Goal: Task Accomplishment & Management: Use online tool/utility

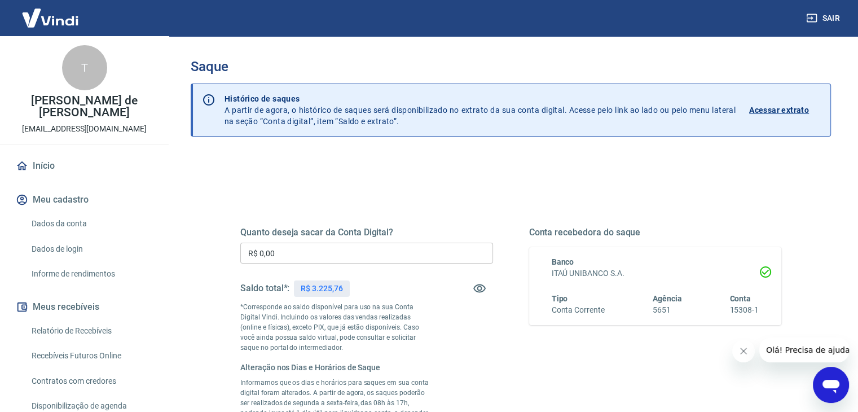
click at [331, 251] on input "R$ 0,00" at bounding box center [366, 252] width 253 height 21
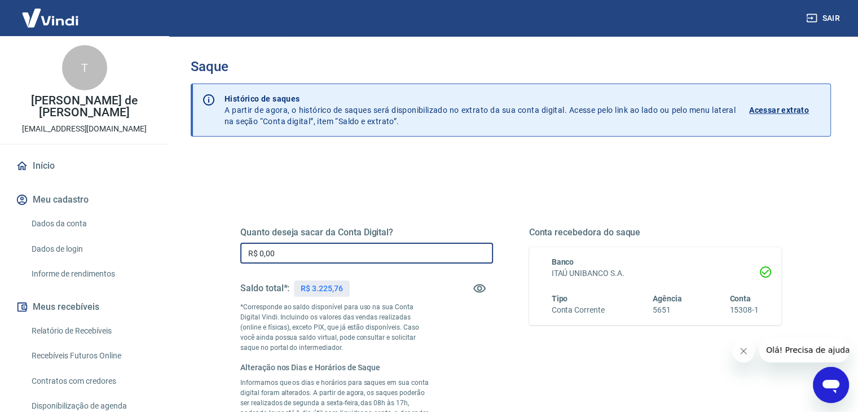
click at [331, 251] on input "R$ 0,00" at bounding box center [366, 252] width 253 height 21
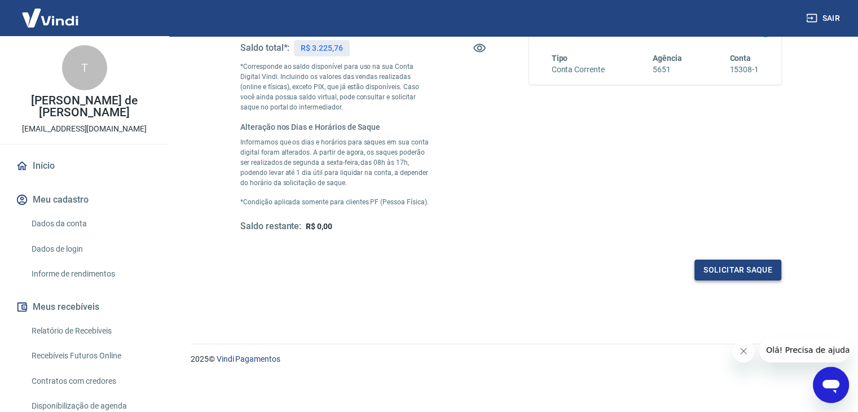
type input "R$ 3.225,76"
click at [735, 275] on button "Solicitar saque" at bounding box center [737, 269] width 87 height 21
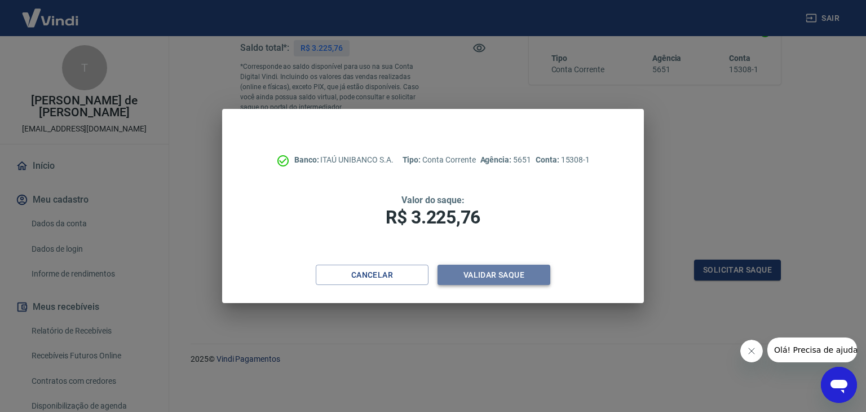
click at [513, 270] on button "Validar saque" at bounding box center [494, 274] width 113 height 21
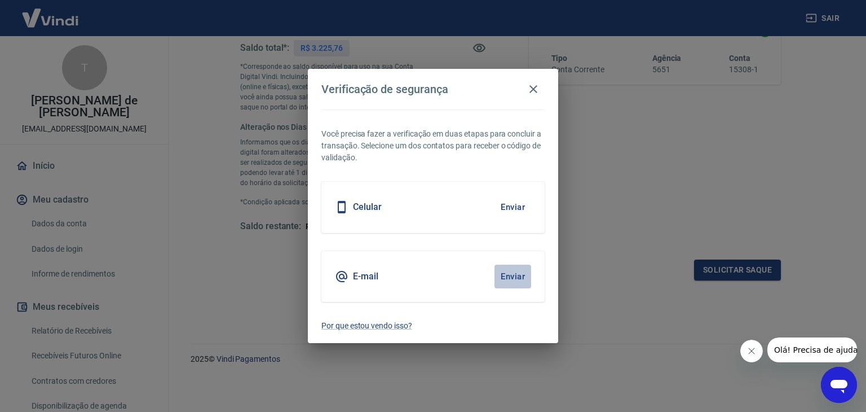
click at [512, 274] on button "Enviar" at bounding box center [512, 276] width 37 height 24
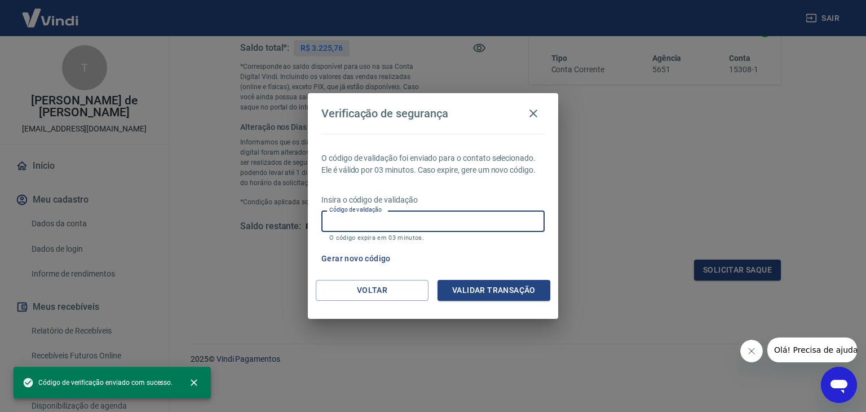
click at [444, 219] on input "Código de validação" at bounding box center [432, 220] width 223 height 21
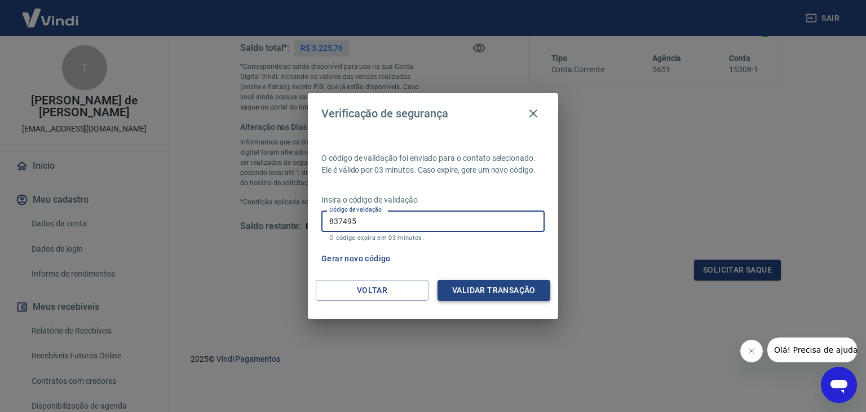
type input "837495"
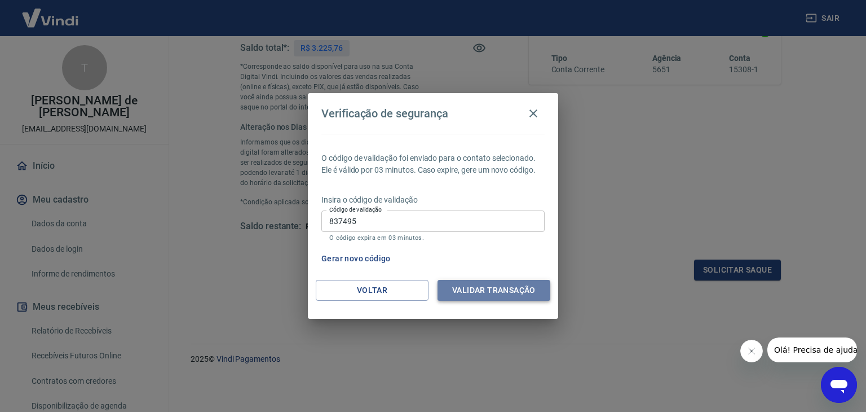
click at [522, 285] on button "Validar transação" at bounding box center [494, 290] width 113 height 21
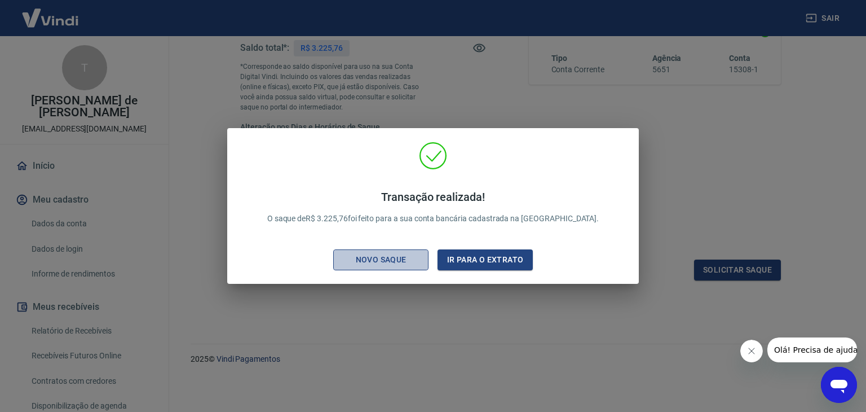
click at [375, 260] on div "Novo saque" at bounding box center [381, 260] width 78 height 14
